Goal: Information Seeking & Learning: Check status

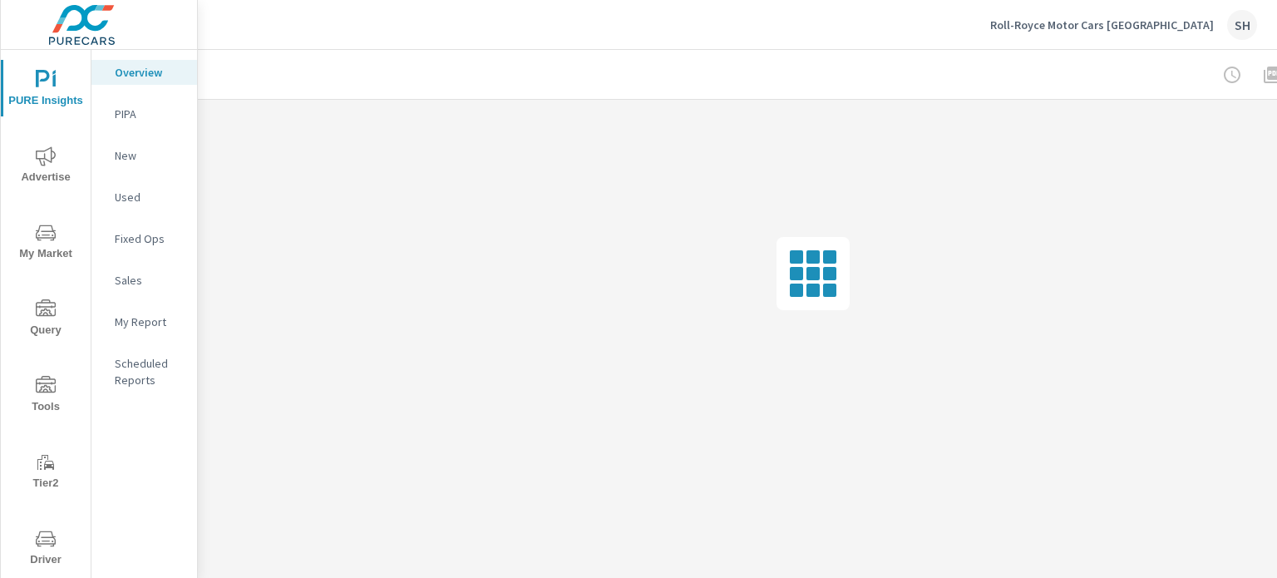
click at [54, 398] on span "Tools" at bounding box center [46, 396] width 80 height 41
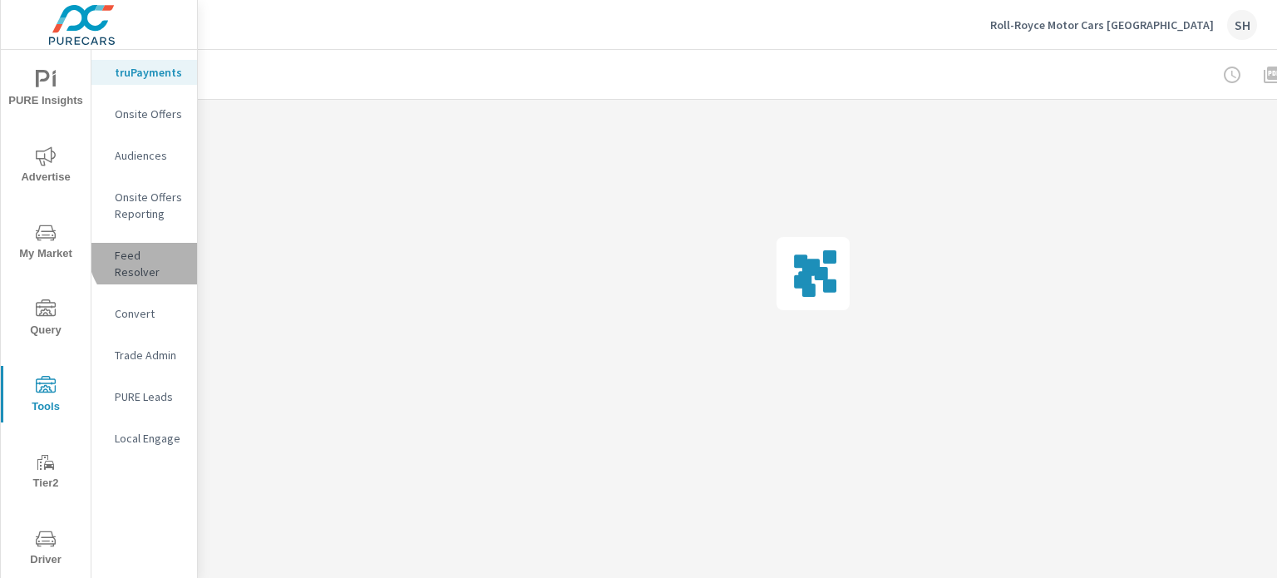
click at [154, 251] on p "Feed Resolver" at bounding box center [149, 263] width 69 height 33
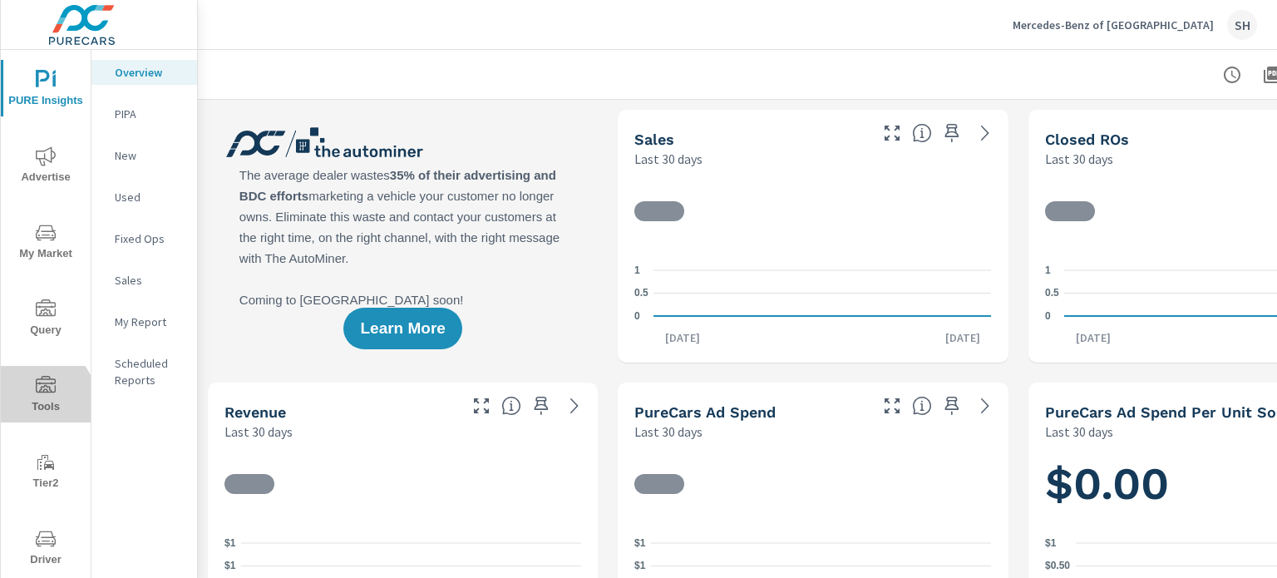
click at [40, 400] on span "Tools" at bounding box center [46, 396] width 80 height 41
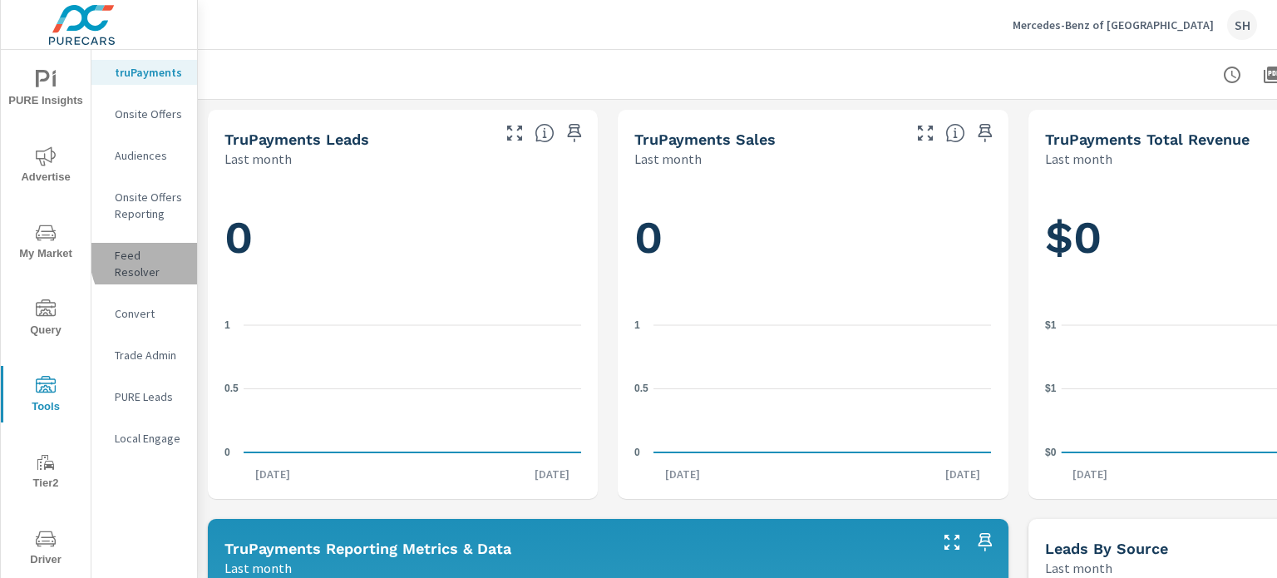
click at [165, 256] on p "Feed Resolver" at bounding box center [149, 263] width 69 height 33
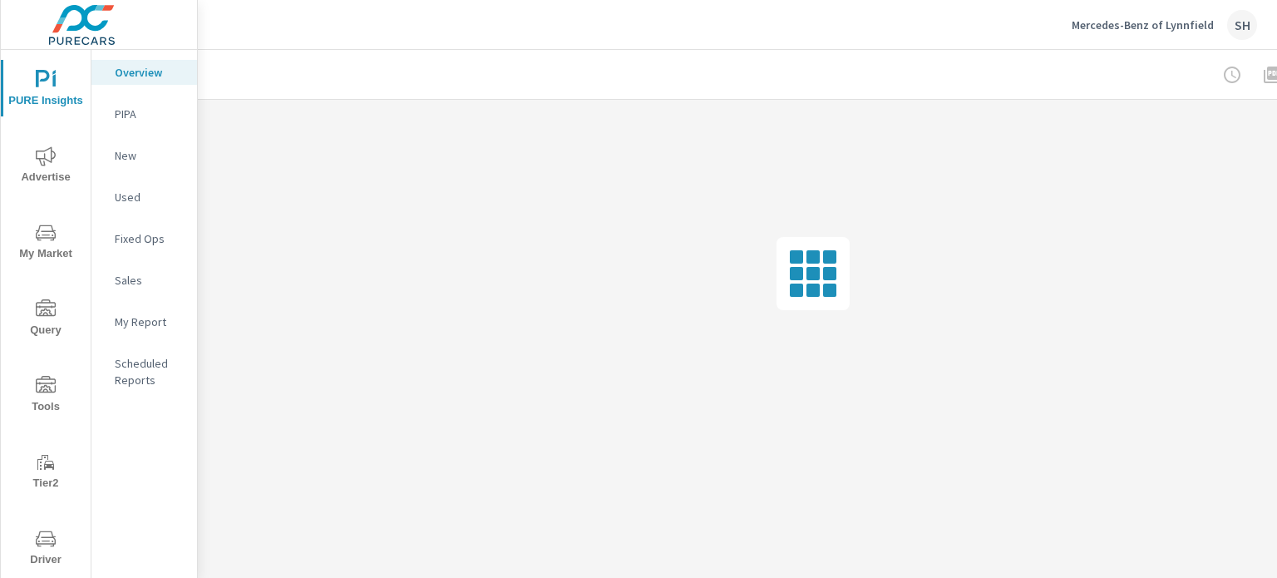
click at [42, 380] on icon "nav menu" at bounding box center [46, 386] width 20 height 20
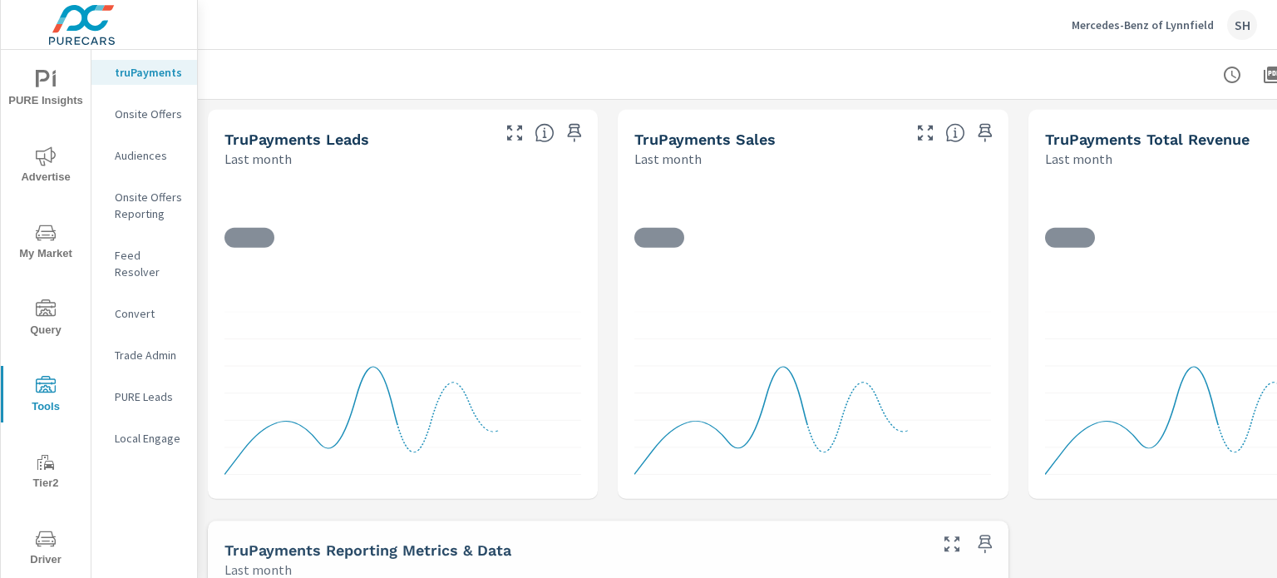
click at [166, 261] on p "Feed Resolver" at bounding box center [149, 263] width 69 height 33
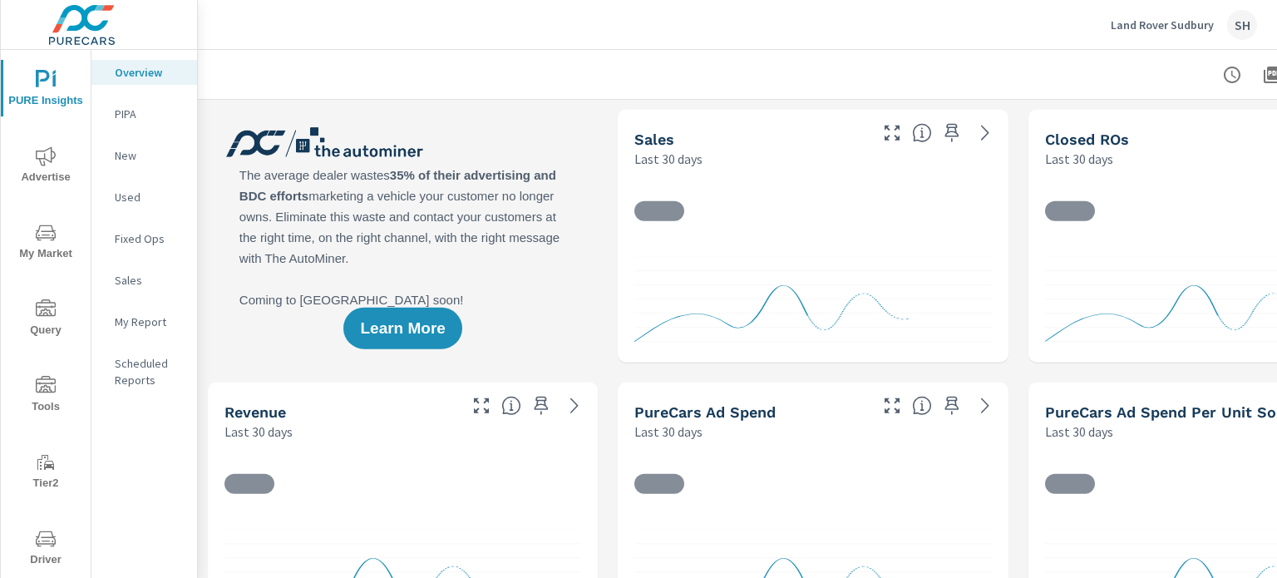
click at [44, 534] on icon "nav menu" at bounding box center [46, 539] width 20 height 20
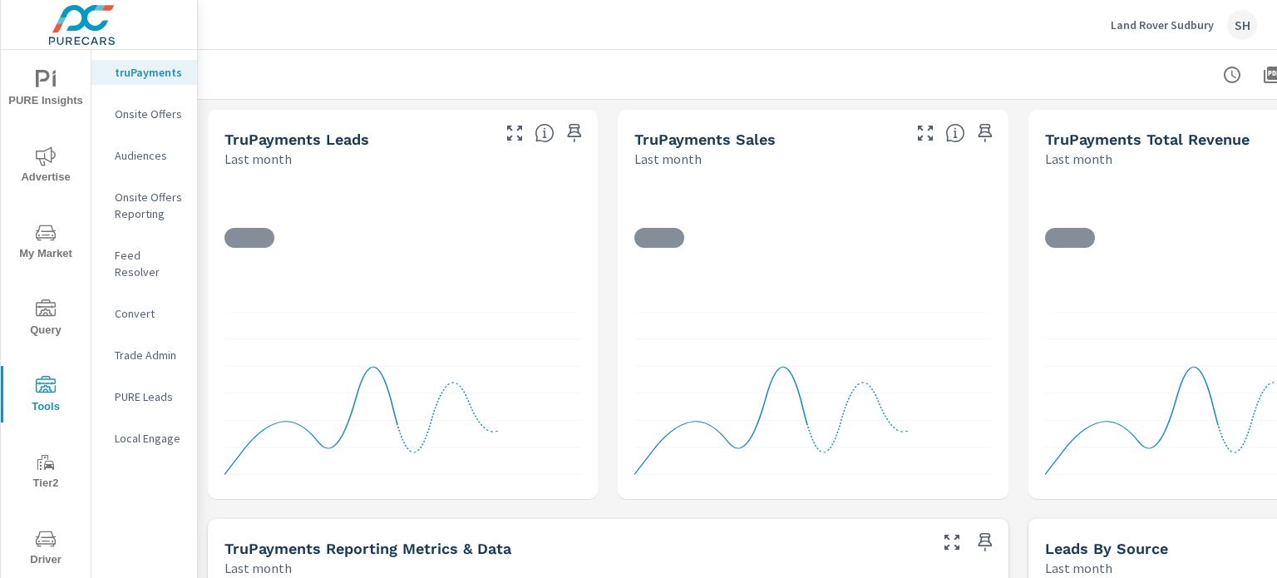
click at [165, 260] on p "Feed Resolver" at bounding box center [149, 263] width 69 height 33
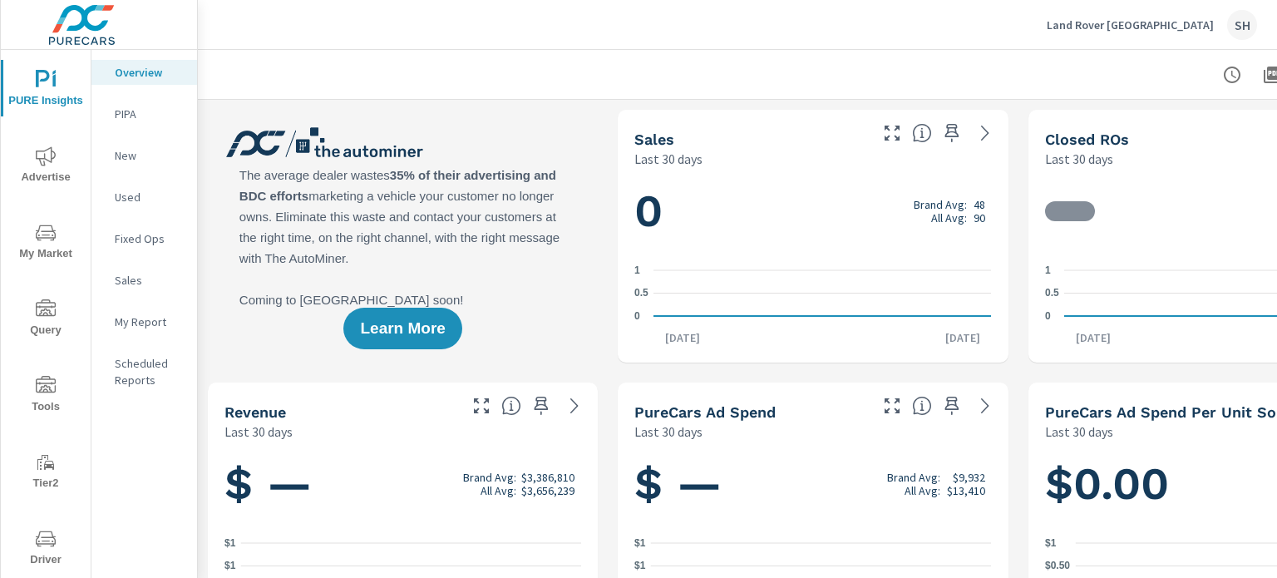
click at [43, 401] on span "Tools" at bounding box center [46, 396] width 80 height 41
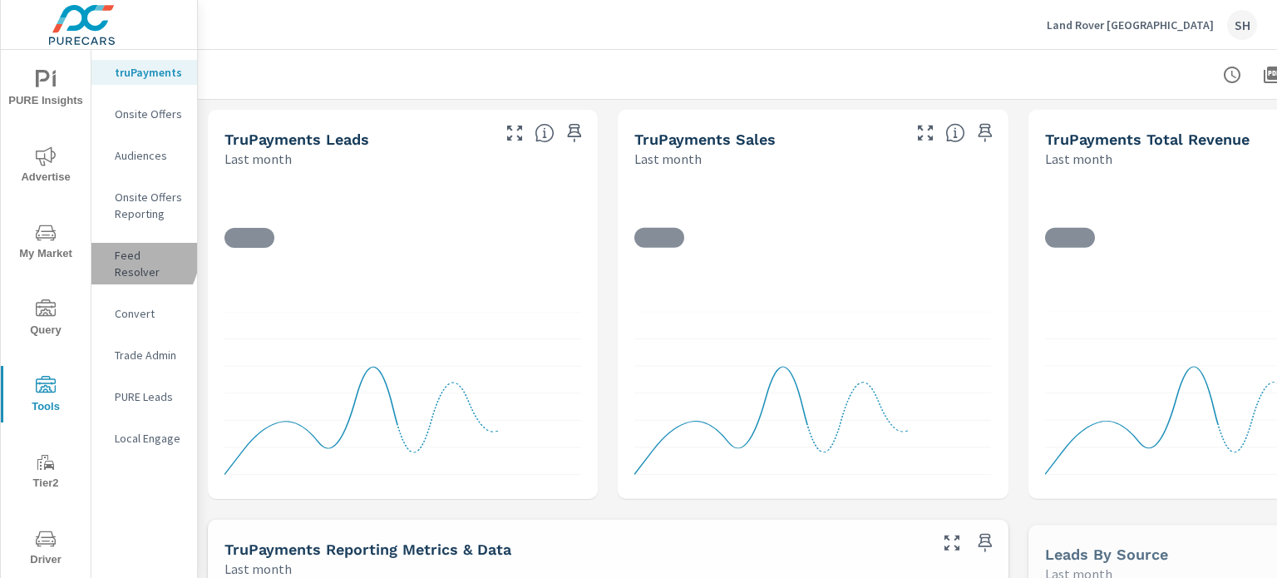
click at [130, 254] on p "Feed Resolver" at bounding box center [149, 263] width 69 height 33
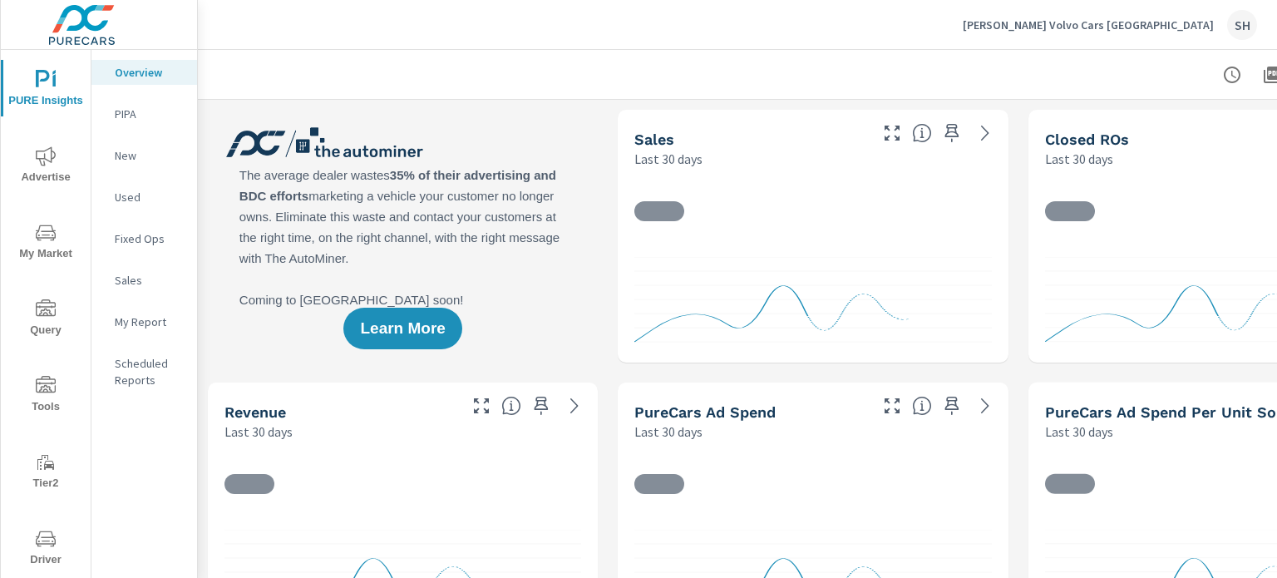
click at [56, 400] on span "Tools" at bounding box center [46, 396] width 80 height 41
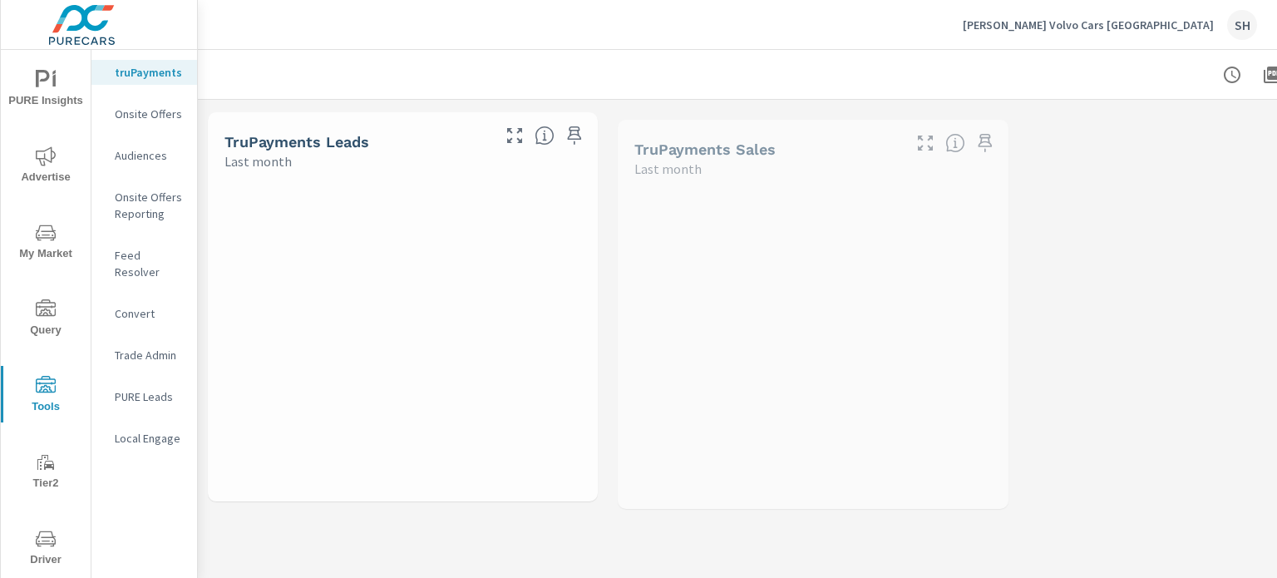
click at [153, 245] on div "Feed Resolver" at bounding box center [144, 264] width 106 height 42
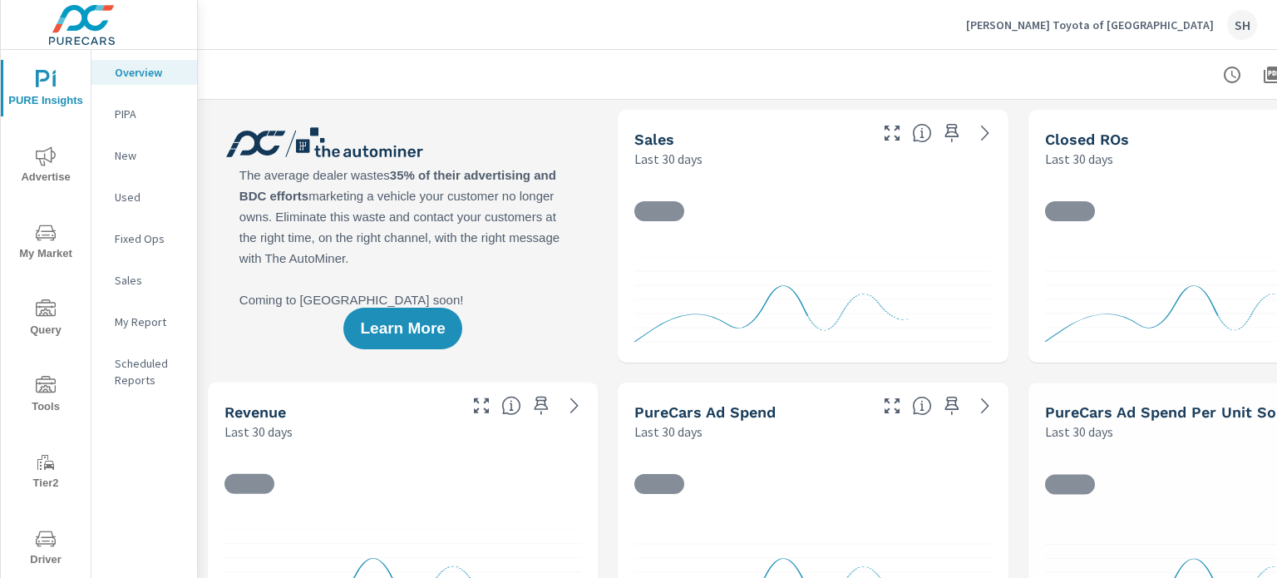
click at [37, 396] on span "Tools" at bounding box center [46, 396] width 80 height 41
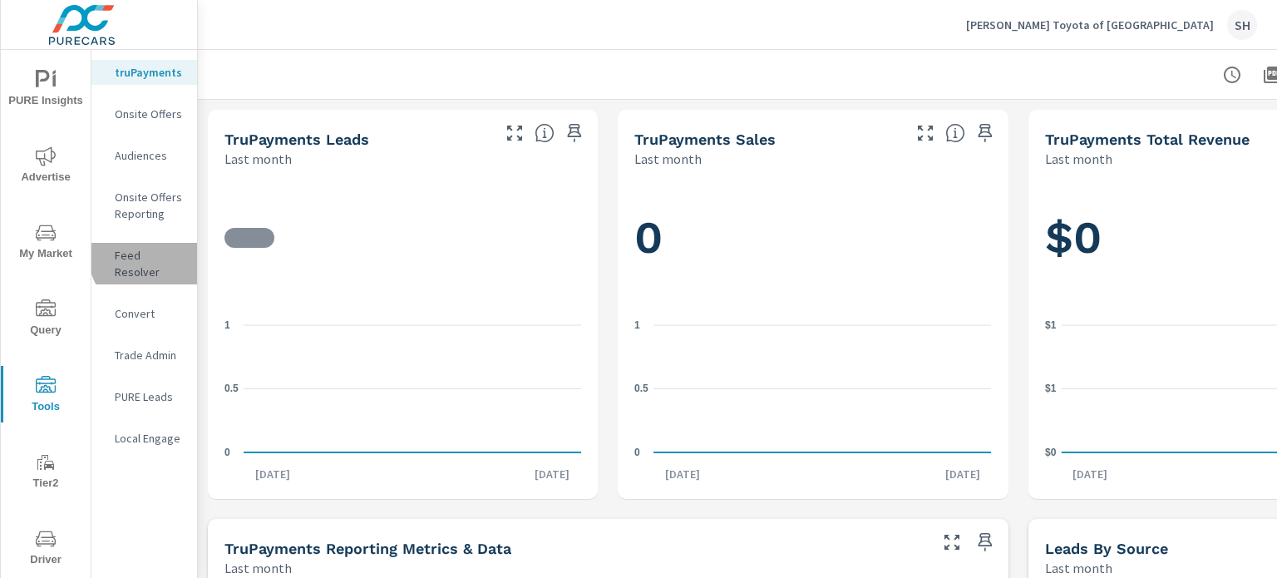
click at [146, 257] on p "Feed Resolver" at bounding box center [149, 263] width 69 height 33
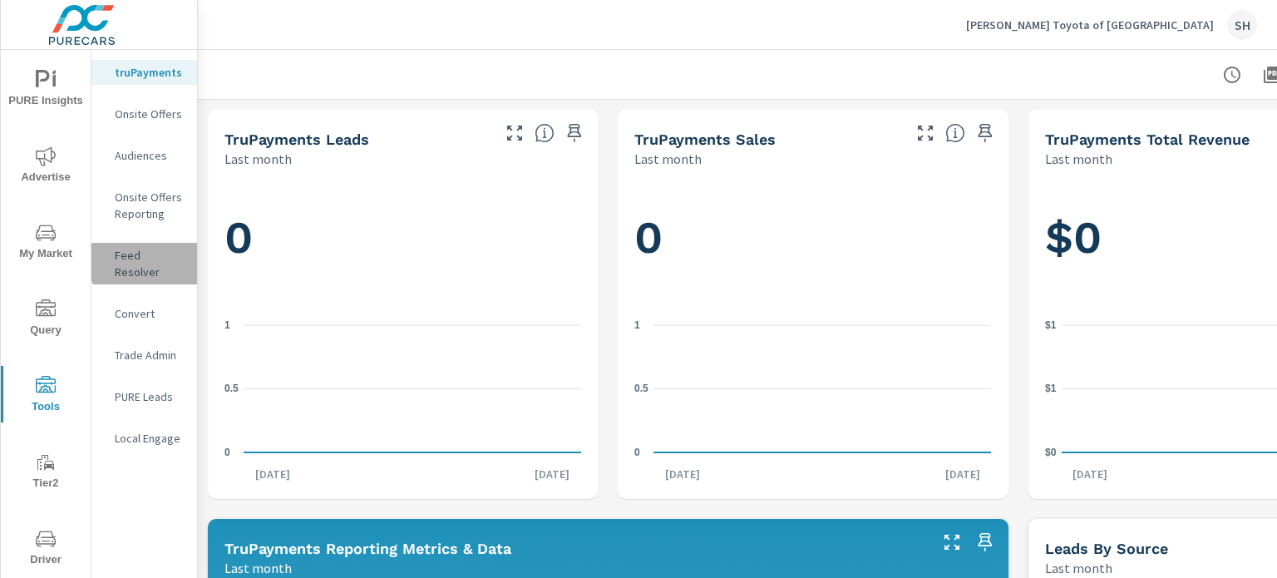
click at [155, 258] on p "Feed Resolver" at bounding box center [149, 263] width 69 height 33
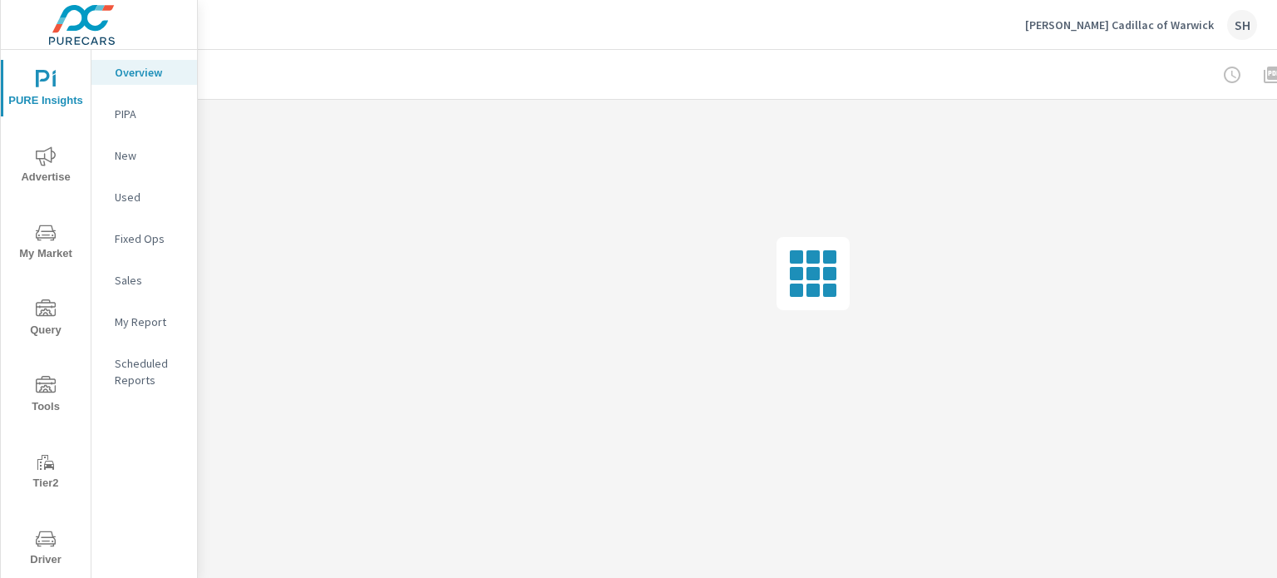
click at [48, 416] on button "Tools" at bounding box center [46, 394] width 90 height 57
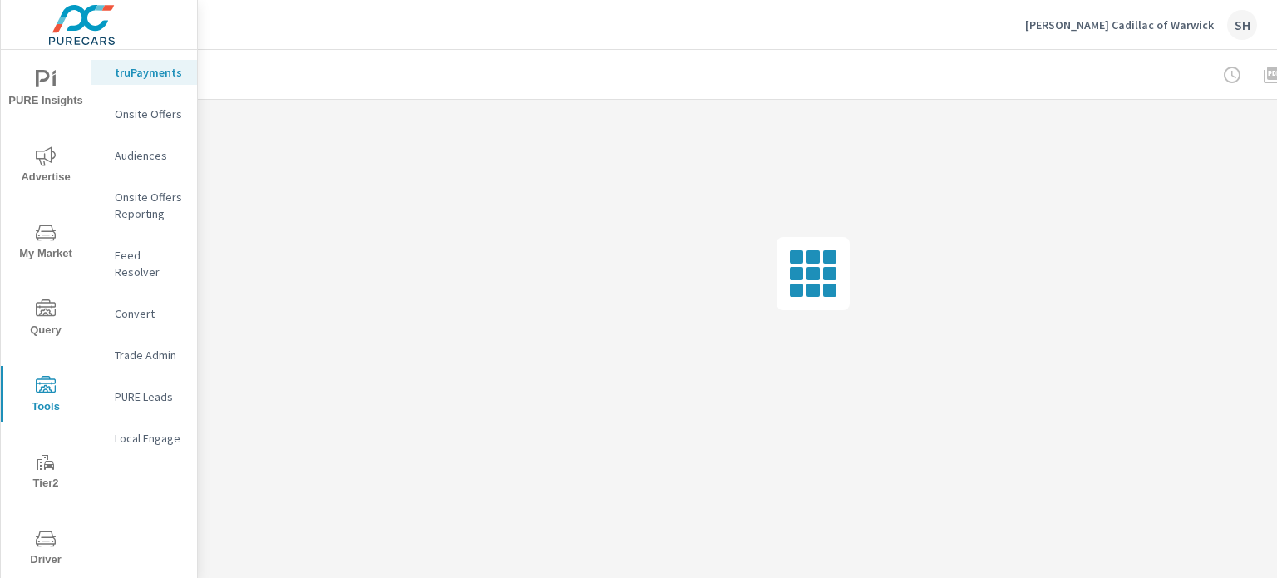
click at [147, 262] on p "Feed Resolver" at bounding box center [149, 263] width 69 height 33
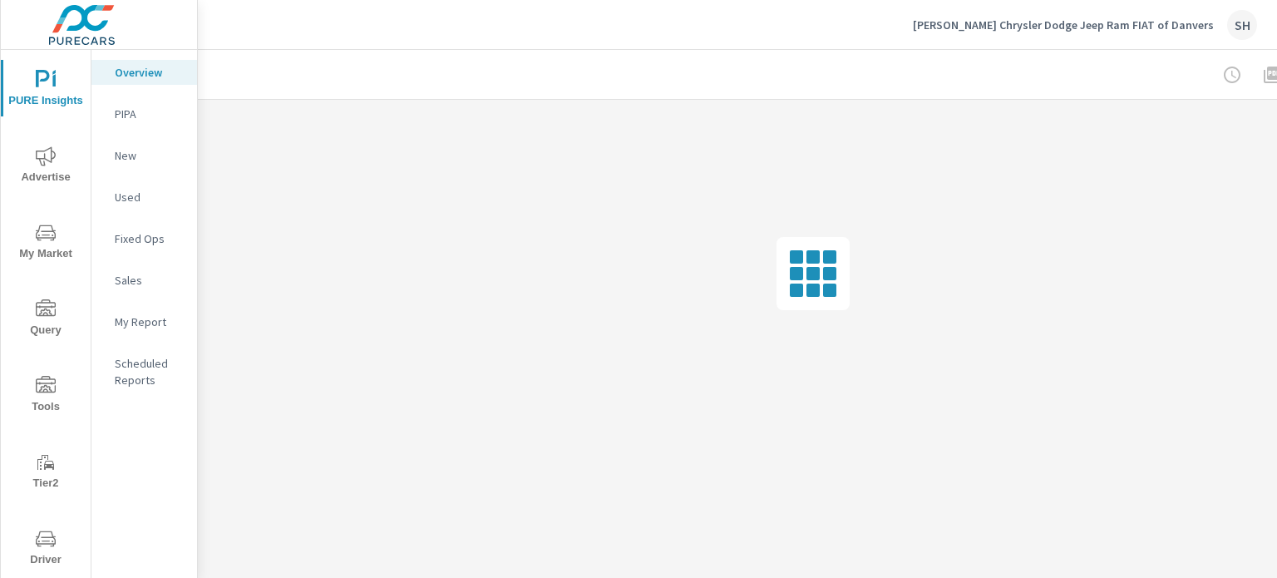
click at [28, 405] on span "Tools" at bounding box center [46, 396] width 80 height 41
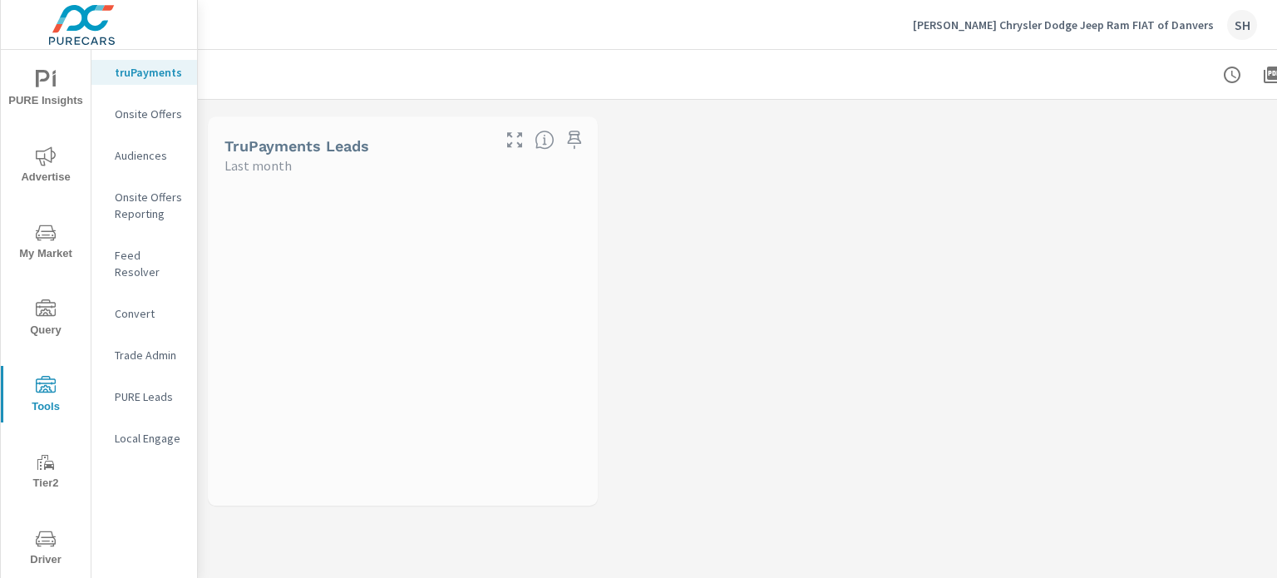
click at [180, 258] on p "Feed Resolver" at bounding box center [149, 263] width 69 height 33
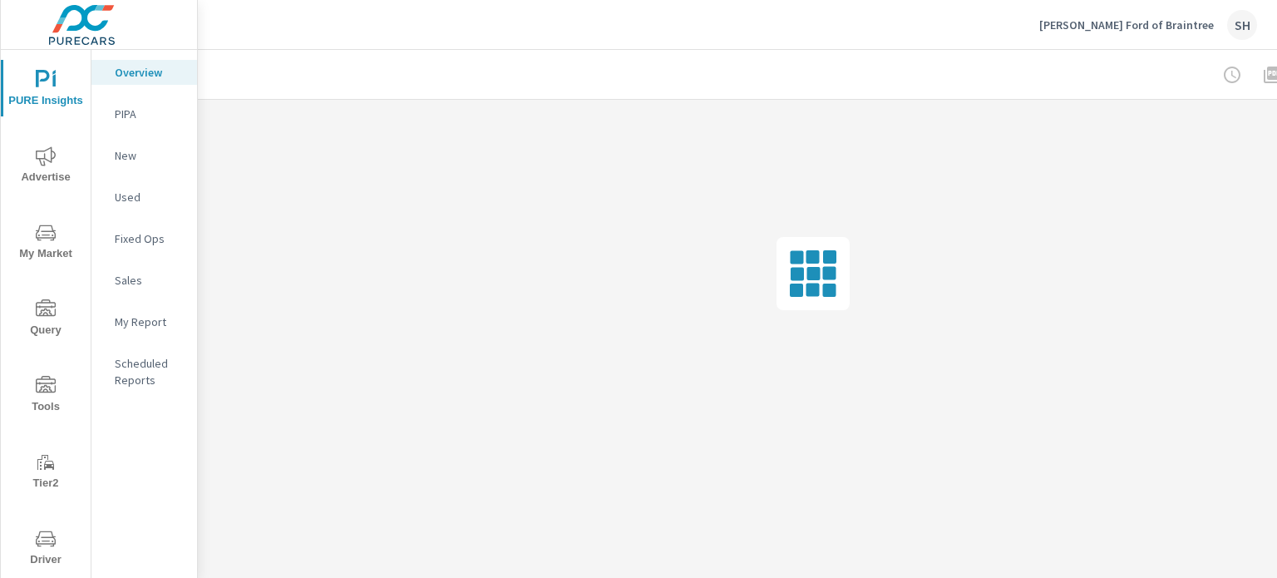
click at [42, 405] on span "Tools" at bounding box center [46, 396] width 80 height 41
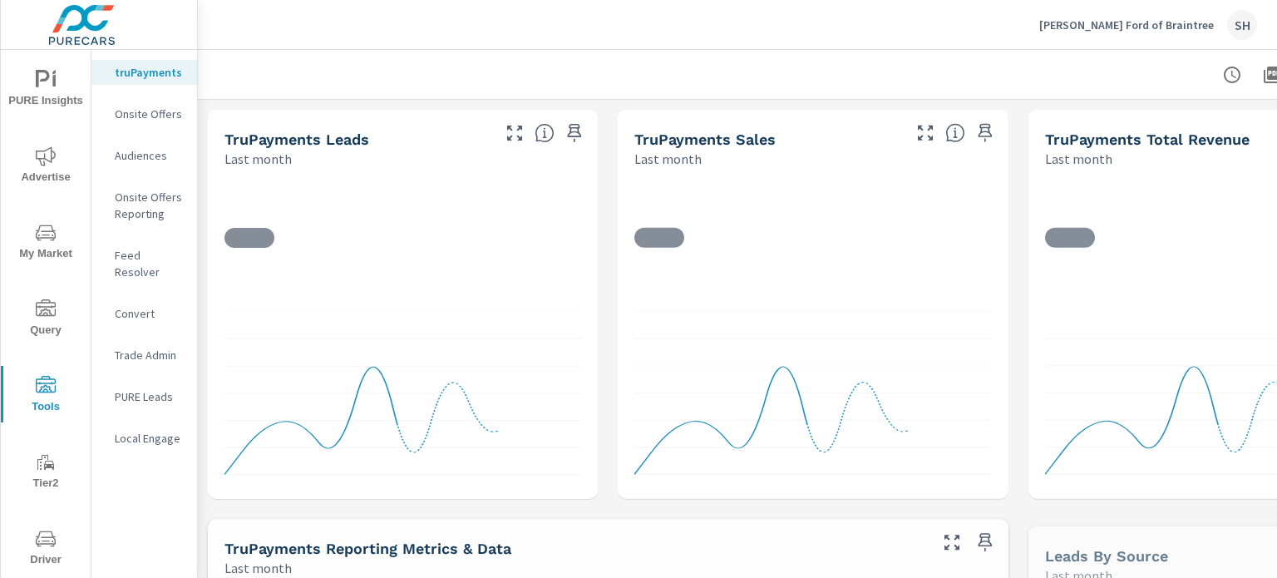
click at [141, 258] on p "Feed Resolver" at bounding box center [149, 263] width 69 height 33
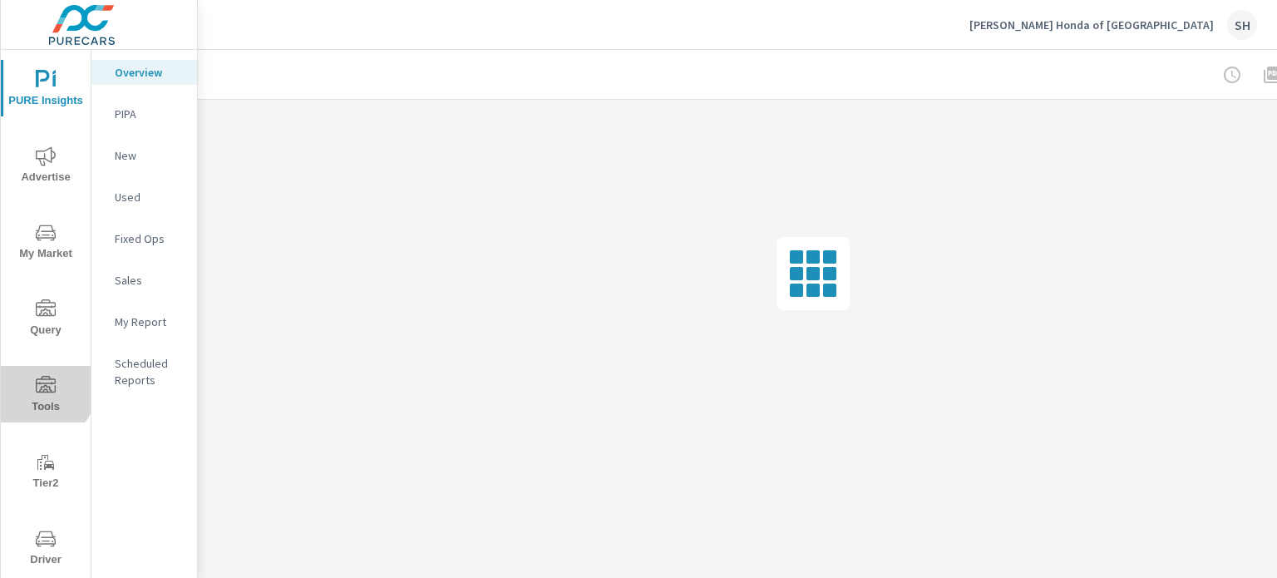
click at [38, 384] on icon "nav menu" at bounding box center [46, 386] width 20 height 20
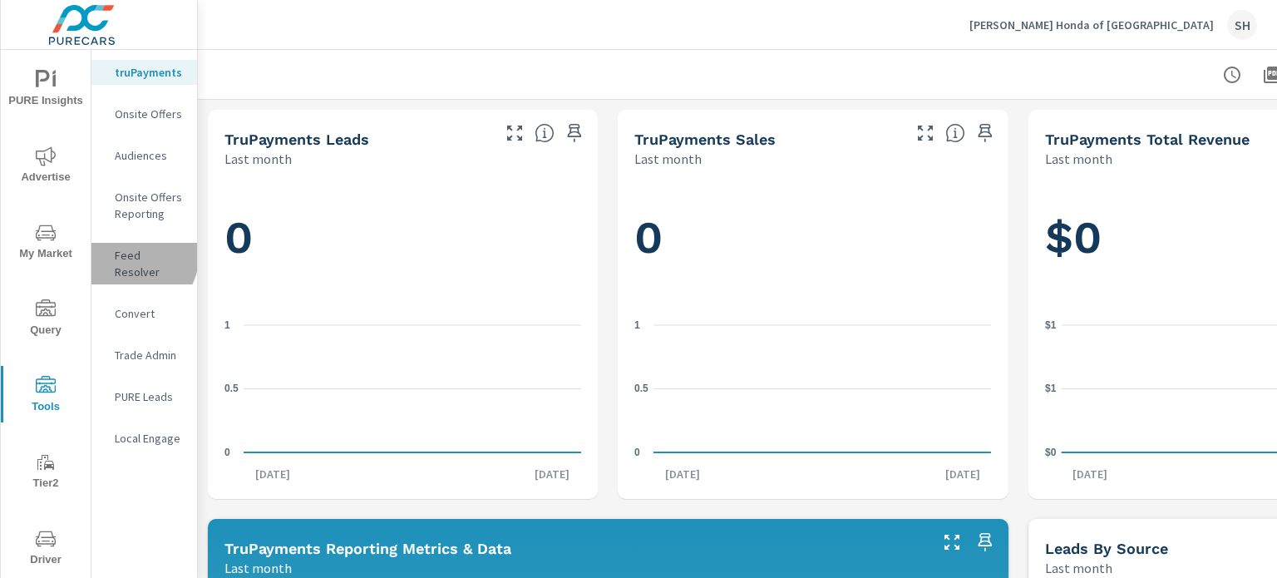
click at [126, 253] on p "Feed Resolver" at bounding box center [149, 263] width 69 height 33
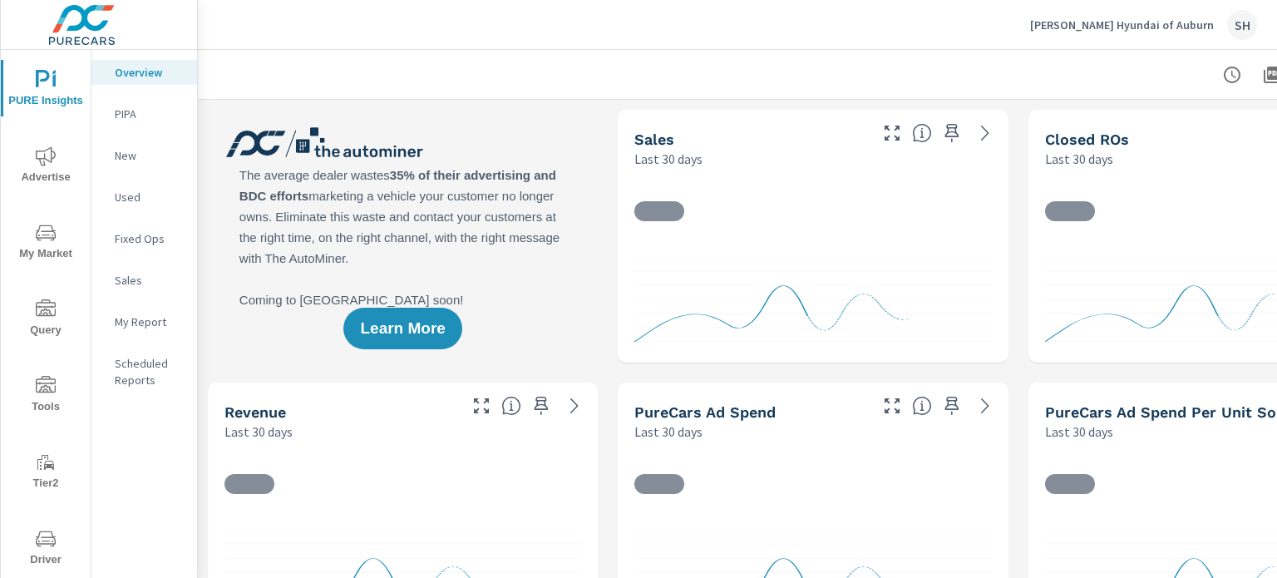
click at [43, 401] on span "Tools" at bounding box center [46, 396] width 80 height 41
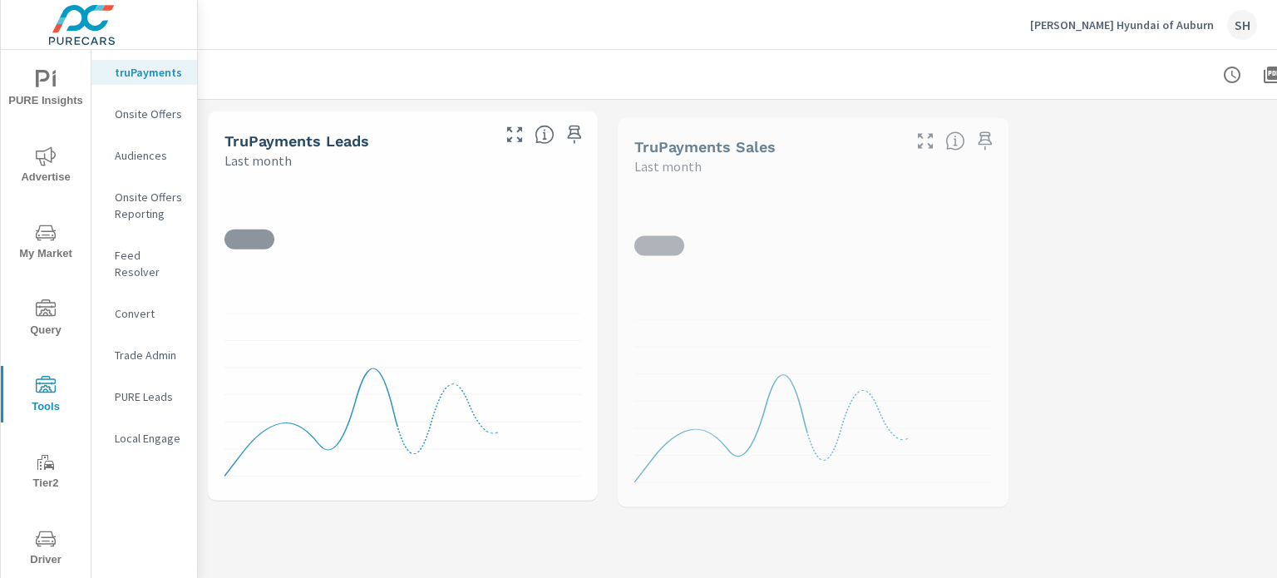
click at [129, 245] on div "Feed Resolver" at bounding box center [144, 264] width 106 height 42
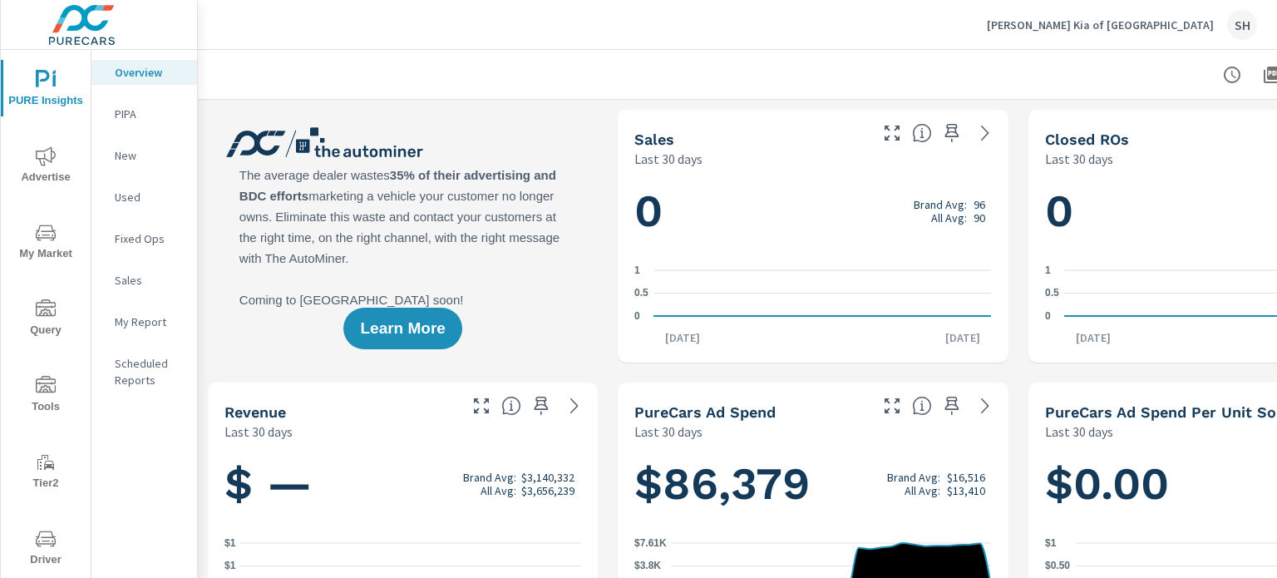
click at [32, 401] on span "Tools" at bounding box center [46, 396] width 80 height 41
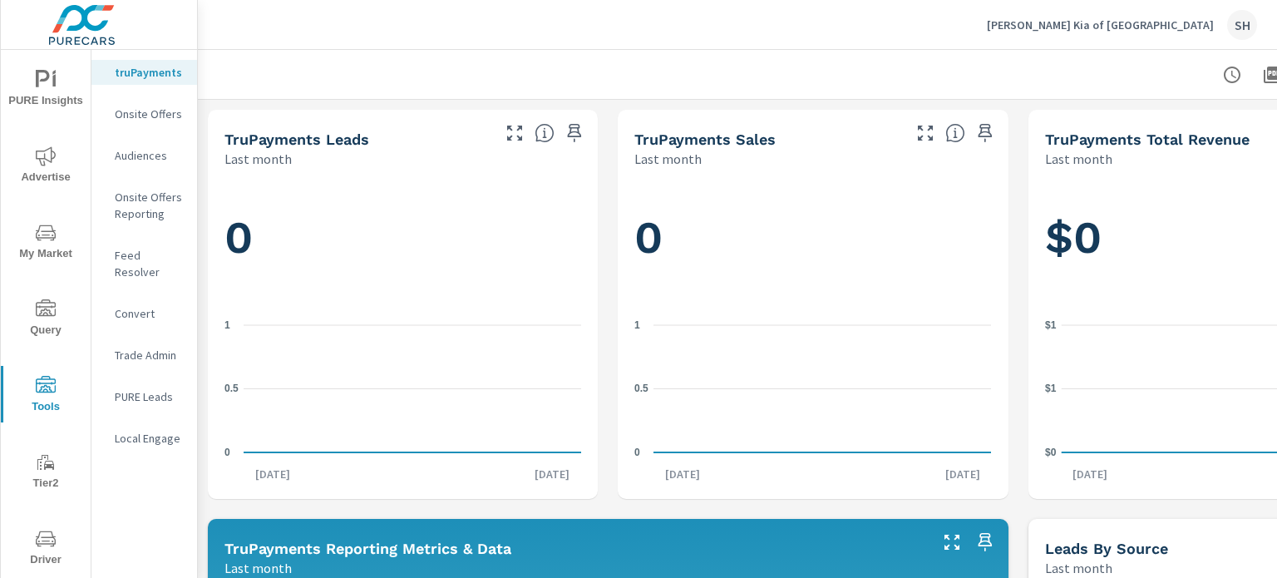
click at [136, 253] on p "Feed Resolver" at bounding box center [149, 263] width 69 height 33
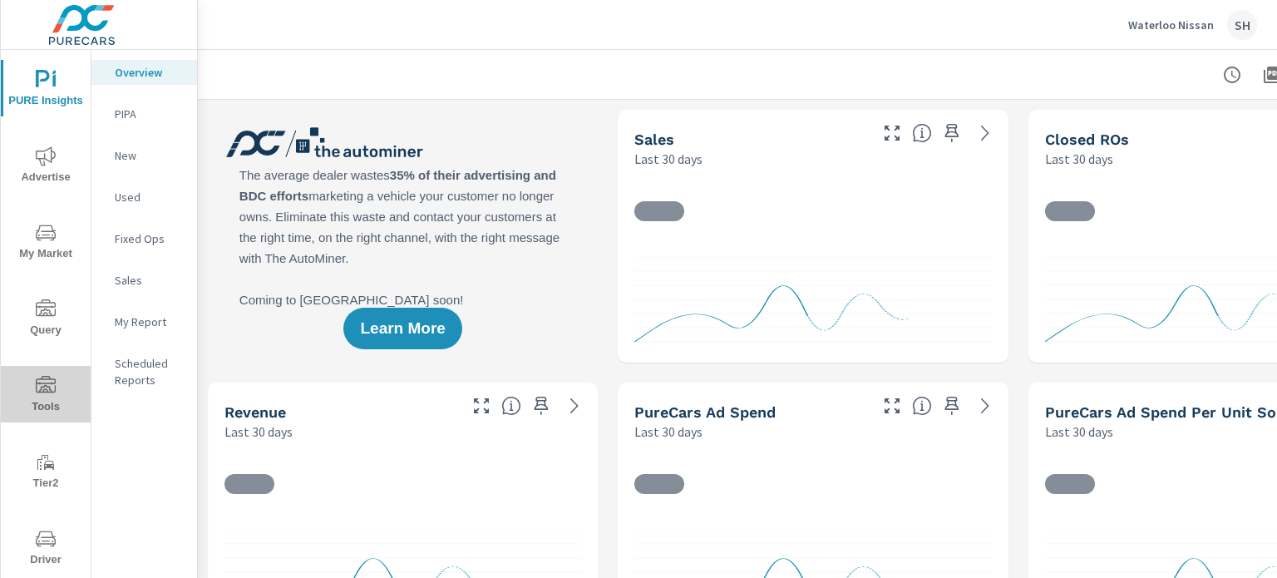
click at [58, 392] on span "Tools" at bounding box center [46, 396] width 80 height 41
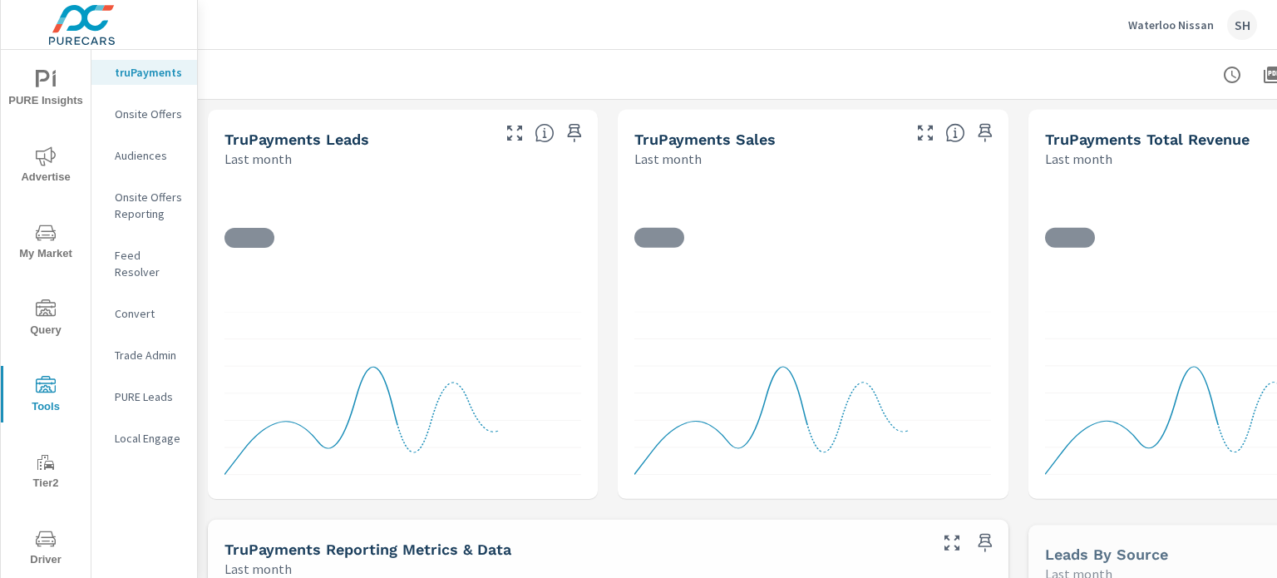
click at [163, 250] on p "Feed Resolver" at bounding box center [149, 263] width 69 height 33
